Goal: Find specific page/section: Find specific page/section

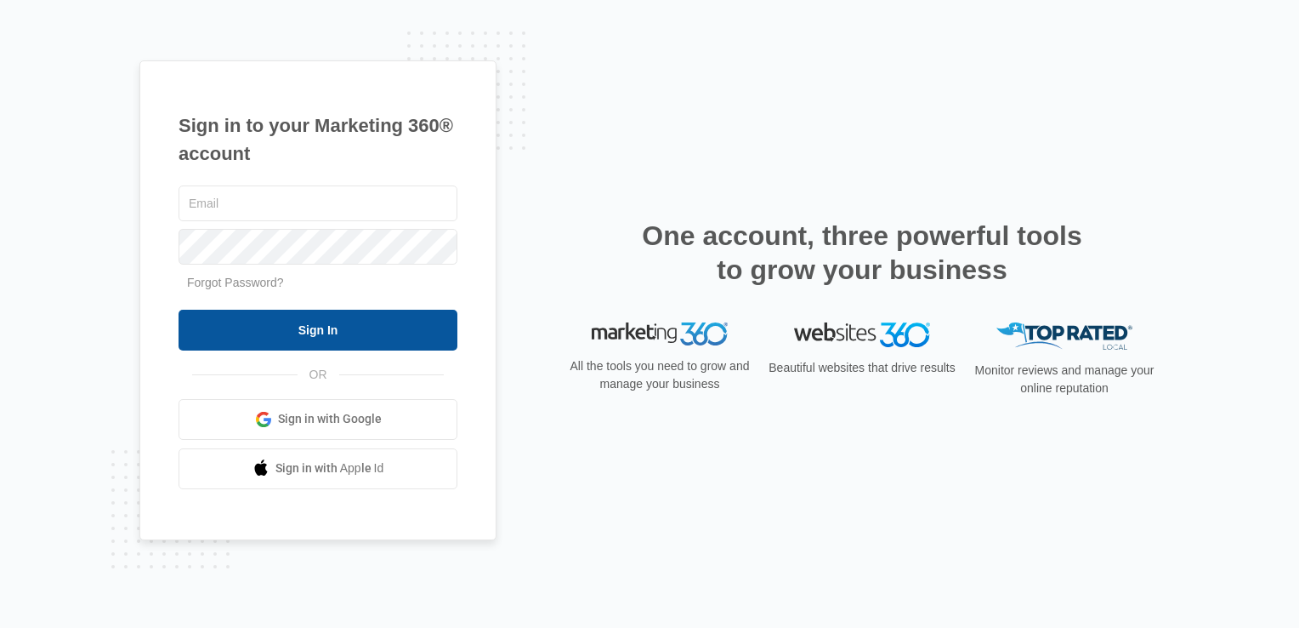
type input "[PERSON_NAME][EMAIL_ADDRESS][DOMAIN_NAME]"
click at [335, 324] on input "Sign In" at bounding box center [318, 330] width 279 height 41
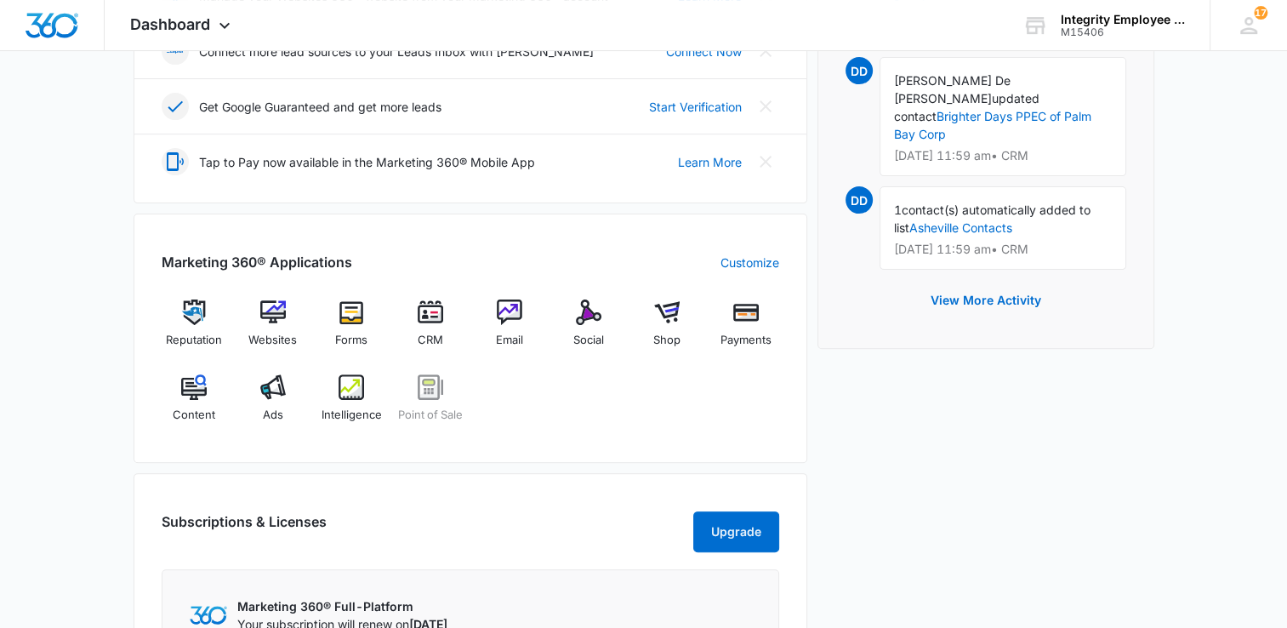
scroll to position [510, 0]
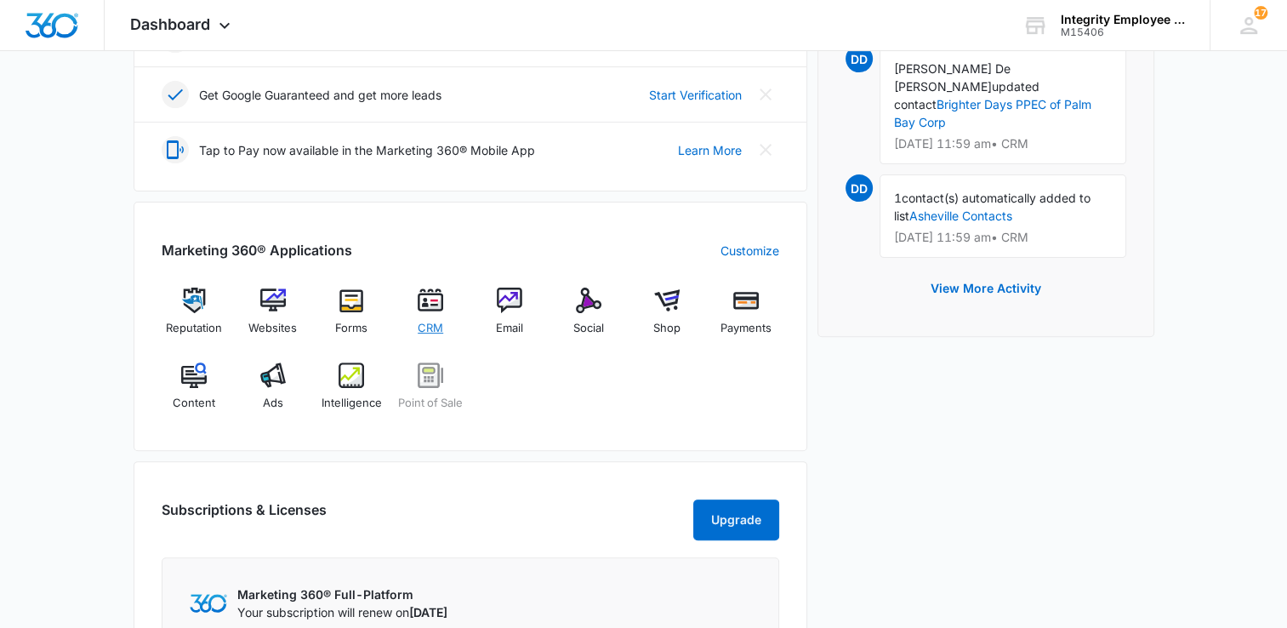
click at [439, 294] on img at bounding box center [431, 300] width 26 height 26
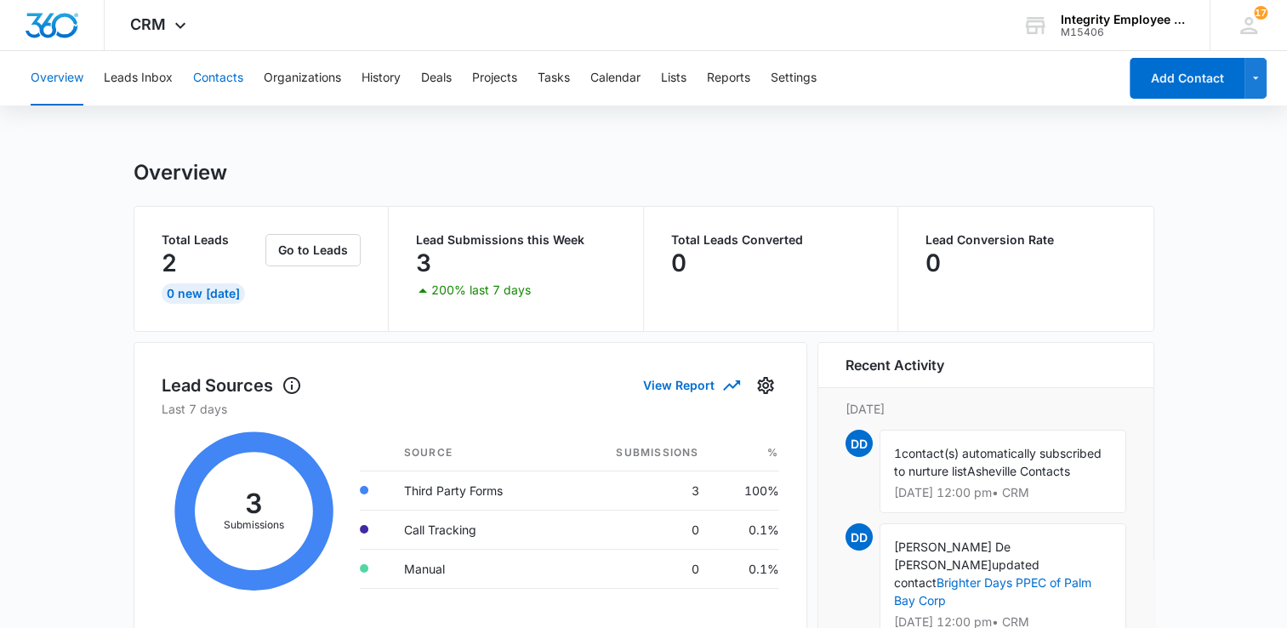
click at [220, 72] on button "Contacts" at bounding box center [218, 78] width 50 height 54
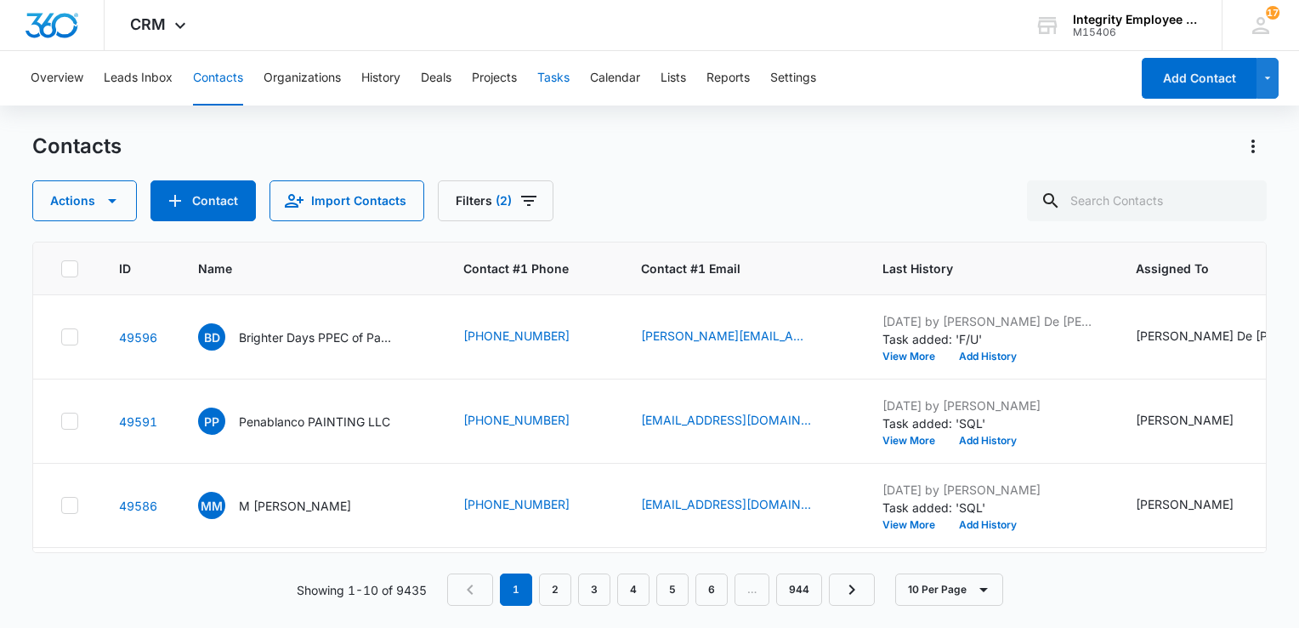
click at [554, 70] on button "Tasks" at bounding box center [553, 78] width 32 height 54
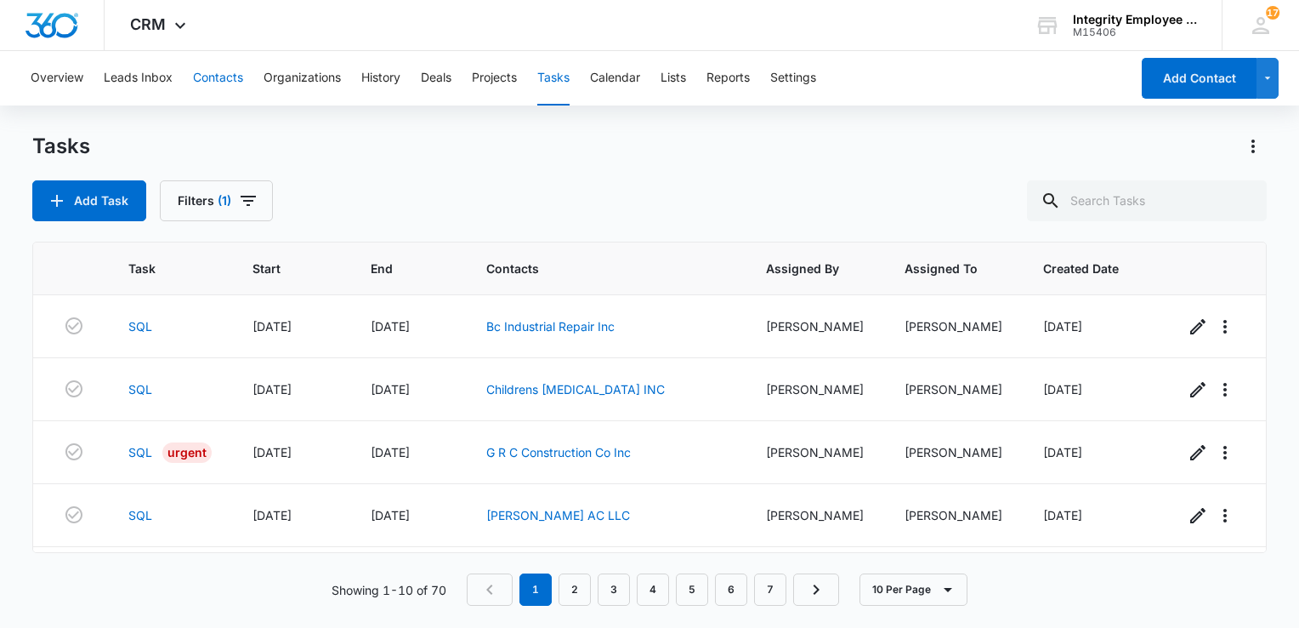
click at [221, 71] on button "Contacts" at bounding box center [218, 78] width 50 height 54
